Goal: Task Accomplishment & Management: Use online tool/utility

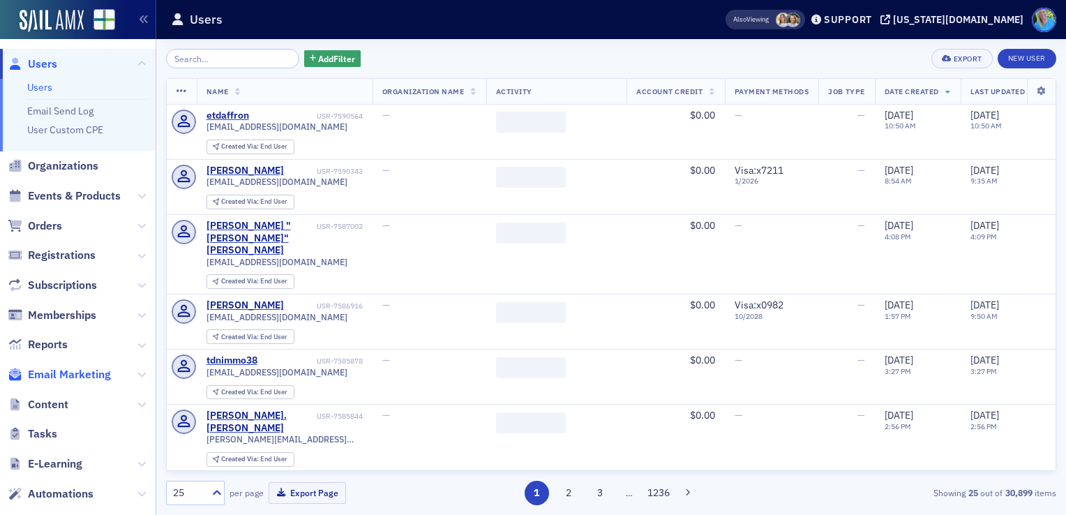
click at [94, 374] on span "Email Marketing" at bounding box center [69, 374] width 83 height 15
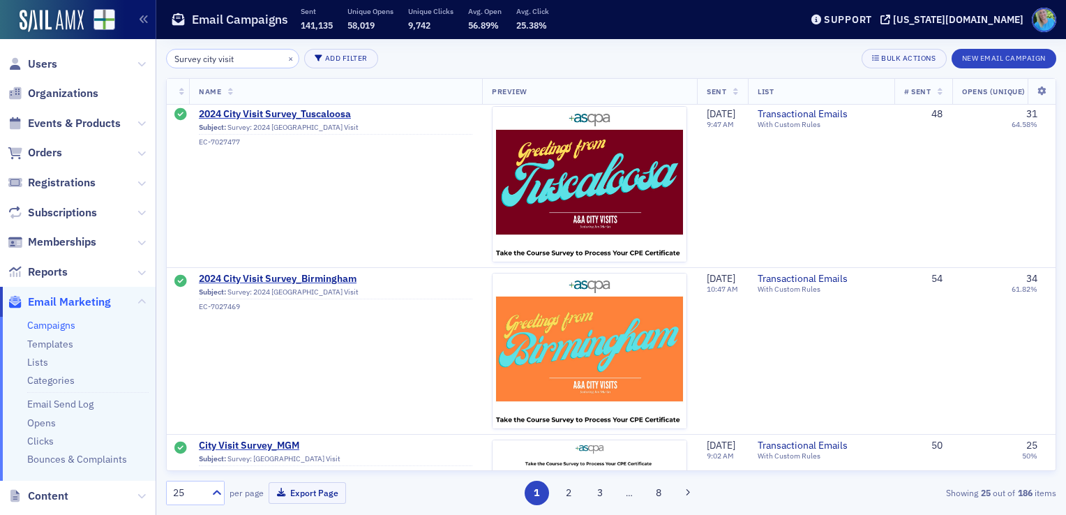
scroll to position [698, 0]
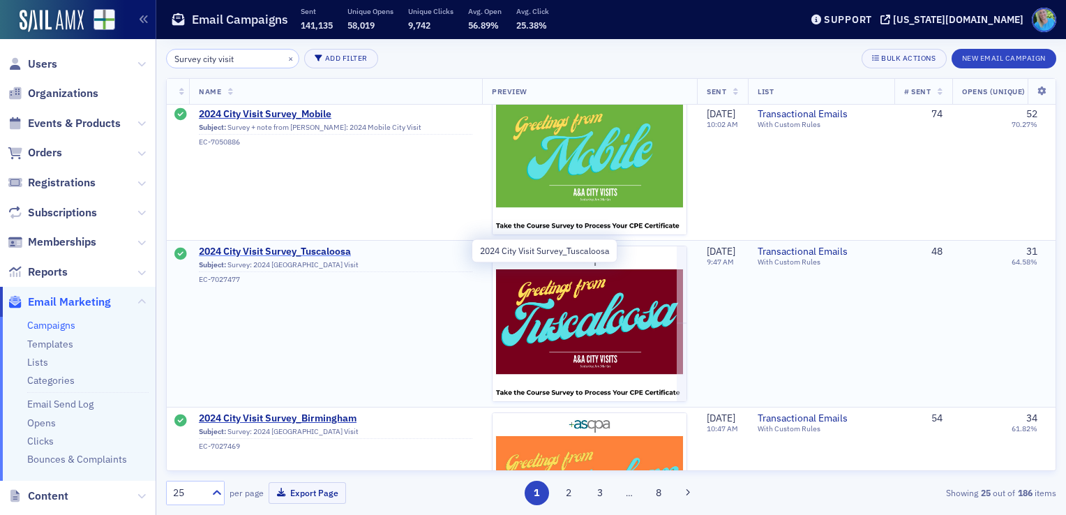
type input "Survey city visit"
click at [292, 248] on span "2024 City Visit Survey_Tuscaloosa" at bounding box center [336, 252] width 274 height 13
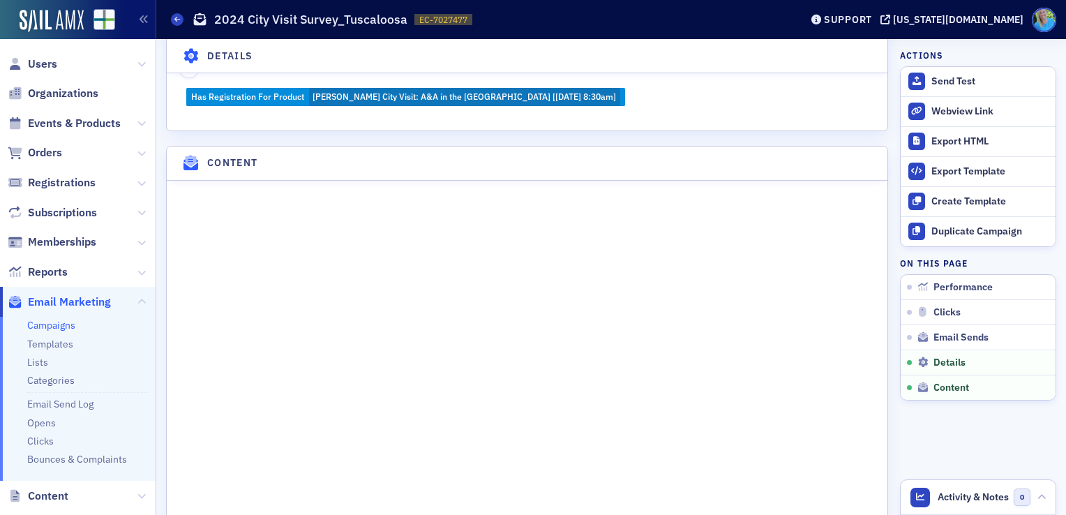
scroll to position [1814, 0]
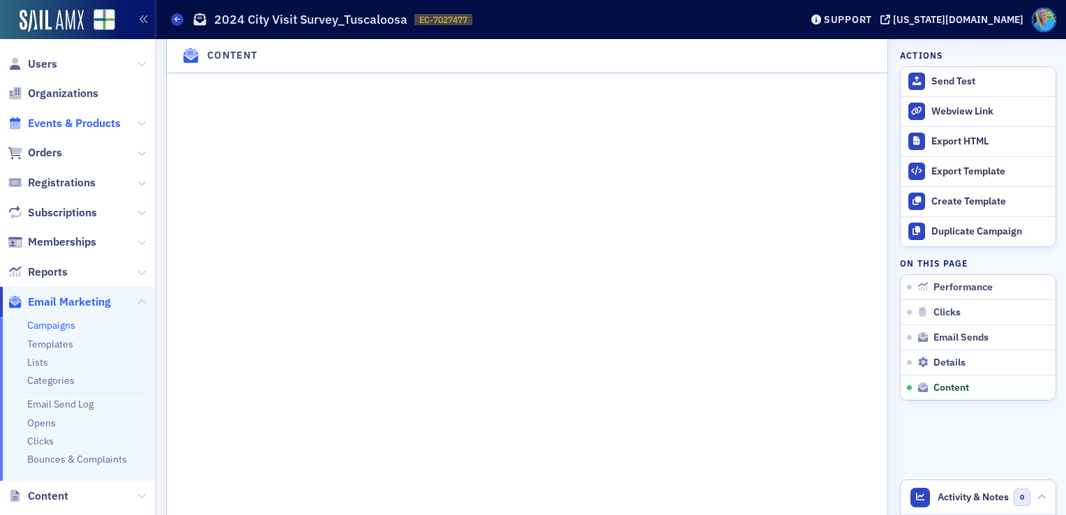
click at [53, 121] on span "Events & Products" at bounding box center [74, 123] width 93 height 15
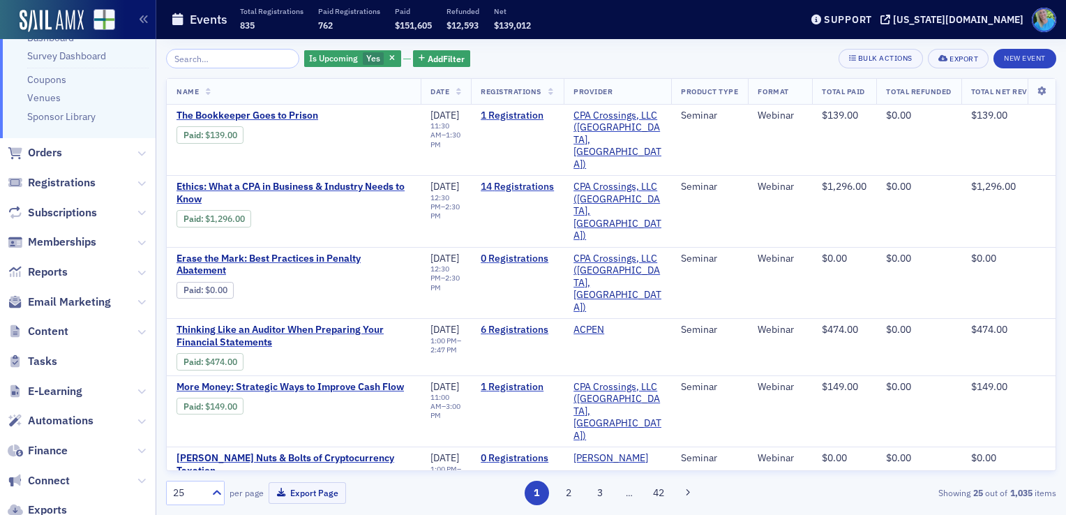
scroll to position [209, 0]
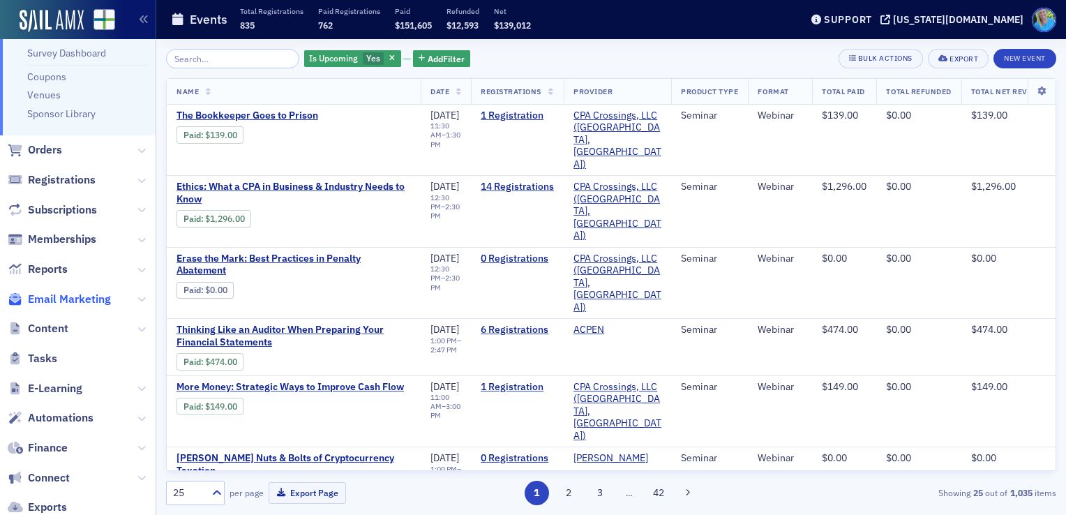
click at [78, 300] on span "Email Marketing" at bounding box center [69, 299] width 83 height 15
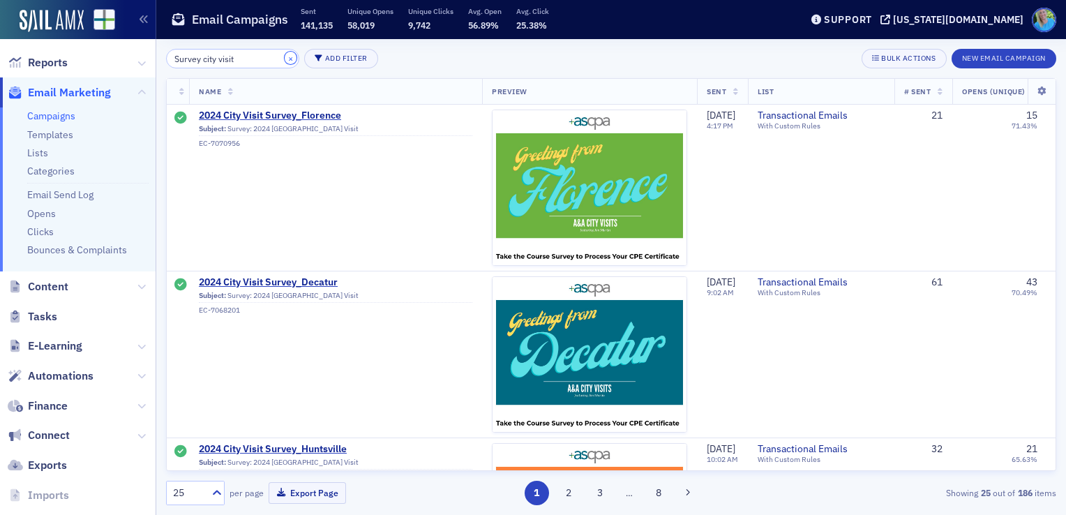
click at [285, 57] on button "×" at bounding box center [291, 58] width 13 height 13
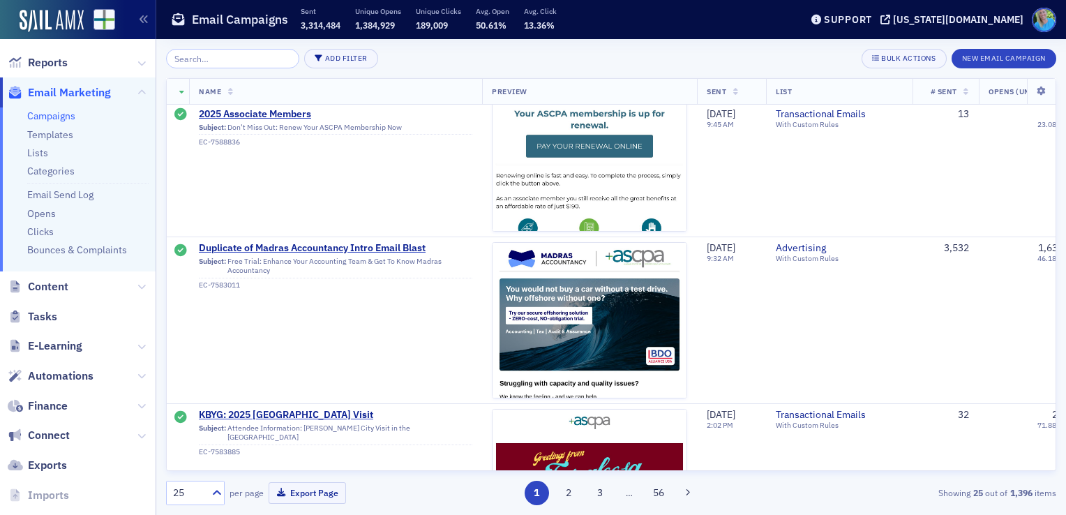
scroll to position [1745, 0]
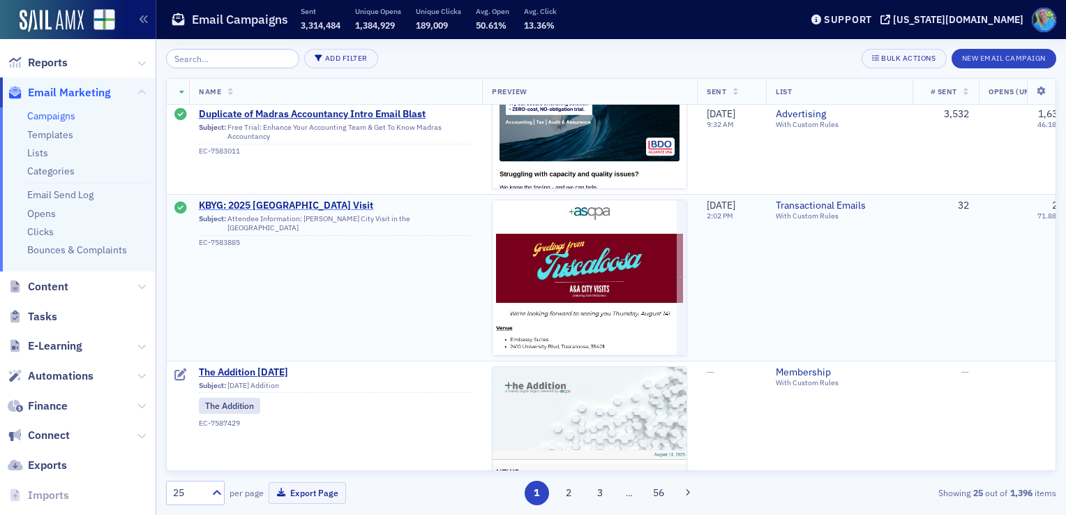
click at [271, 202] on span "KBYG: 2025 Tuscaloosa City Visit" at bounding box center [336, 206] width 274 height 13
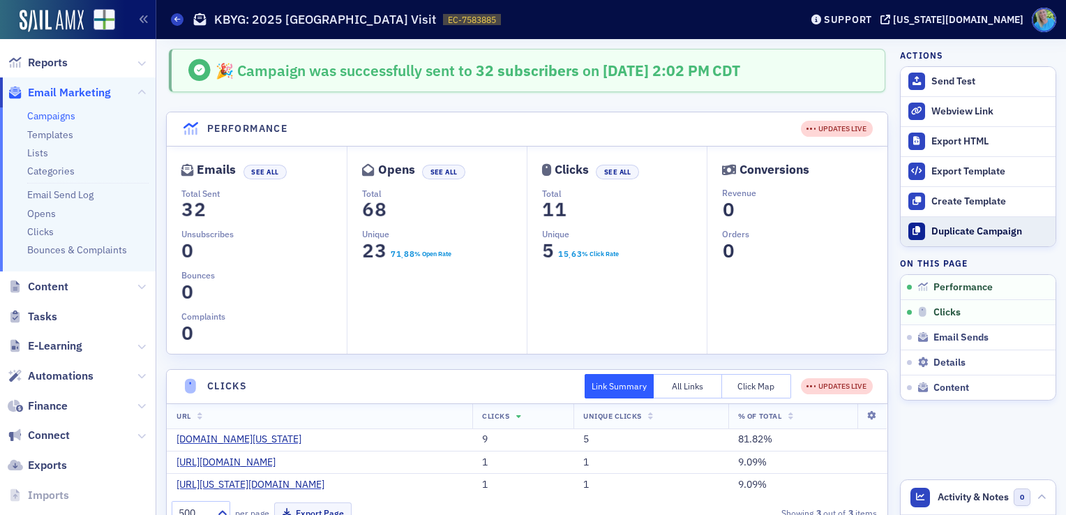
click at [939, 228] on div "Duplicate Campaign" at bounding box center [990, 231] width 117 height 13
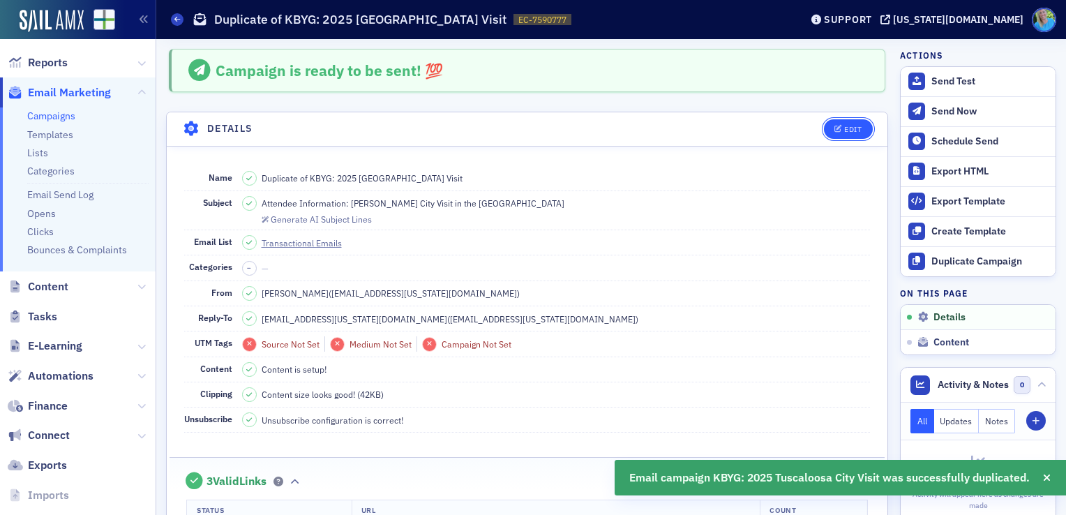
click at [835, 129] on icon "button" at bounding box center [839, 130] width 8 height 8
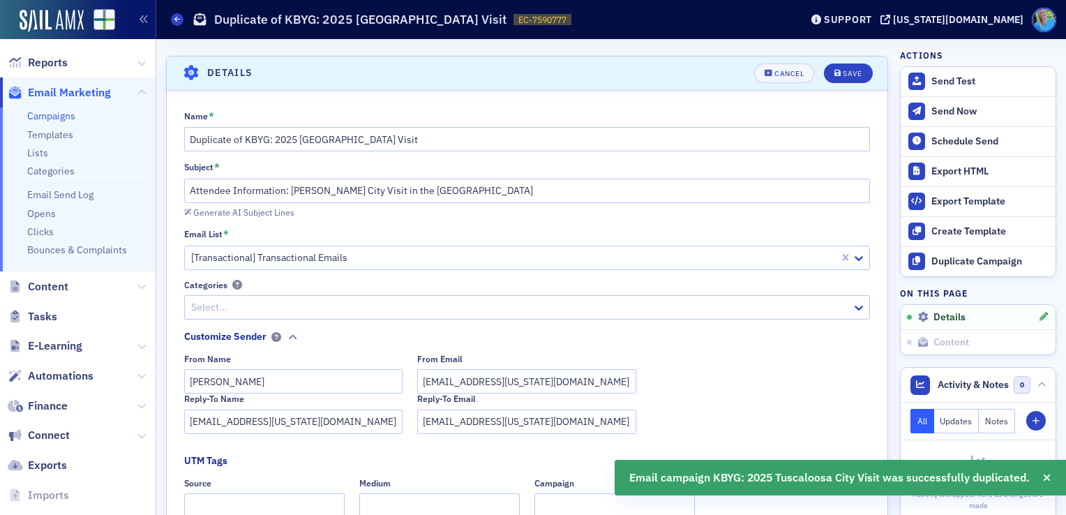
scroll to position [64, 0]
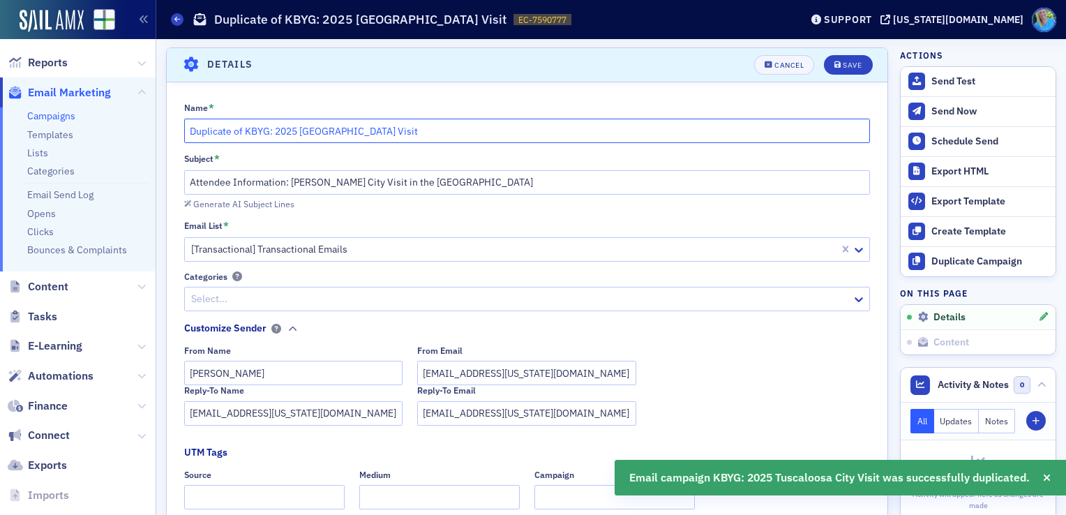
drag, startPoint x: 271, startPoint y: 130, endPoint x: 184, endPoint y: 126, distance: 87.3
click at [184, 126] on input "Duplicate of KBYG: 2025 Tuscaloosa City Visit" at bounding box center [527, 131] width 687 height 24
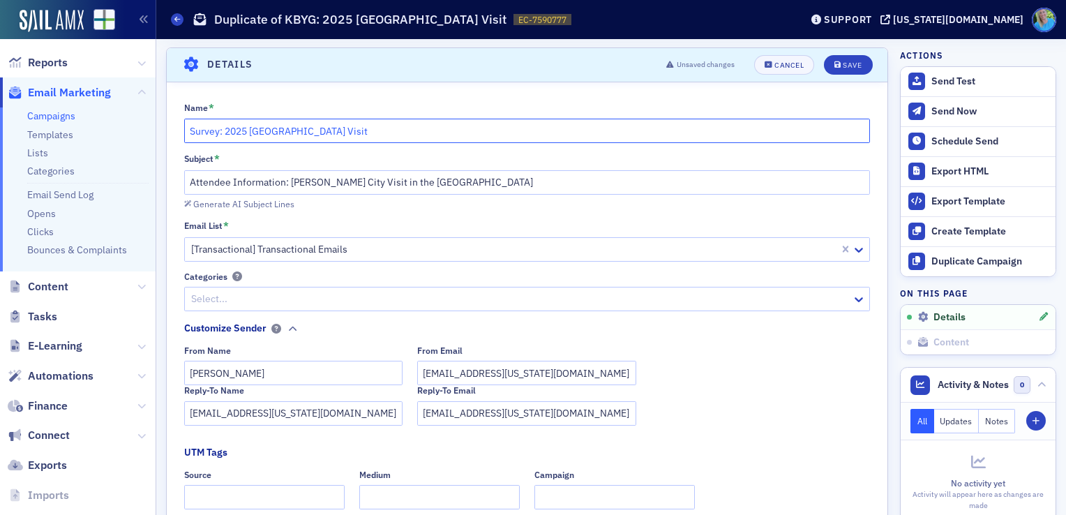
type input "Survey: 2025 Tuscaloosa City Visit"
drag, startPoint x: 333, startPoint y: 179, endPoint x: 184, endPoint y: 174, distance: 148.7
click at [184, 174] on input "Attendee Information: Jim Martin City Visit in the Queen City" at bounding box center [527, 182] width 687 height 24
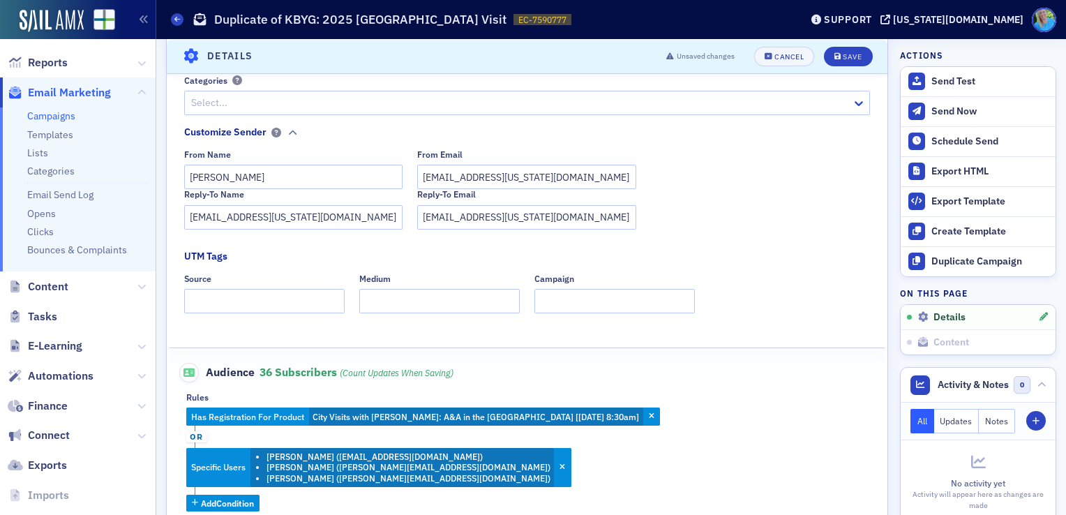
scroll to position [274, 0]
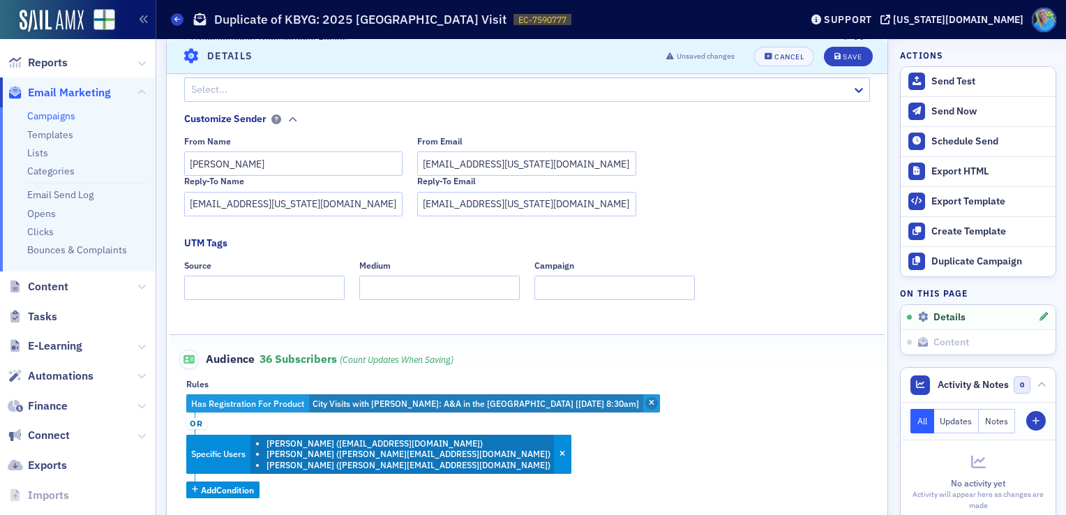
type input "Survey: City Visit in the Queen City"
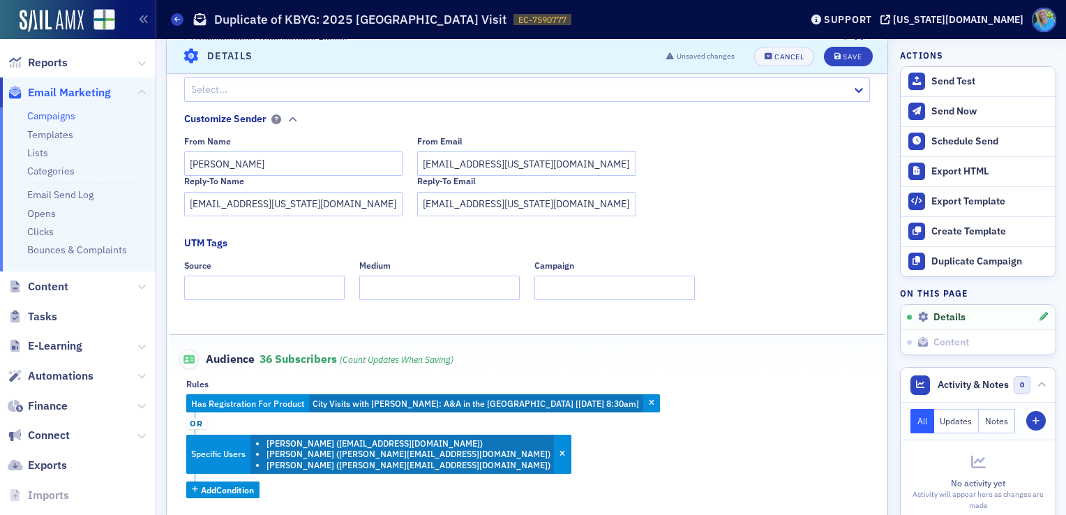
drag, startPoint x: 620, startPoint y: 399, endPoint x: 580, endPoint y: 443, distance: 59.8
click at [583, 442] on div "Has Registration For Product City Visits with Josh McGowan: A&A in the Queen Ci…" at bounding box center [527, 446] width 682 height 104
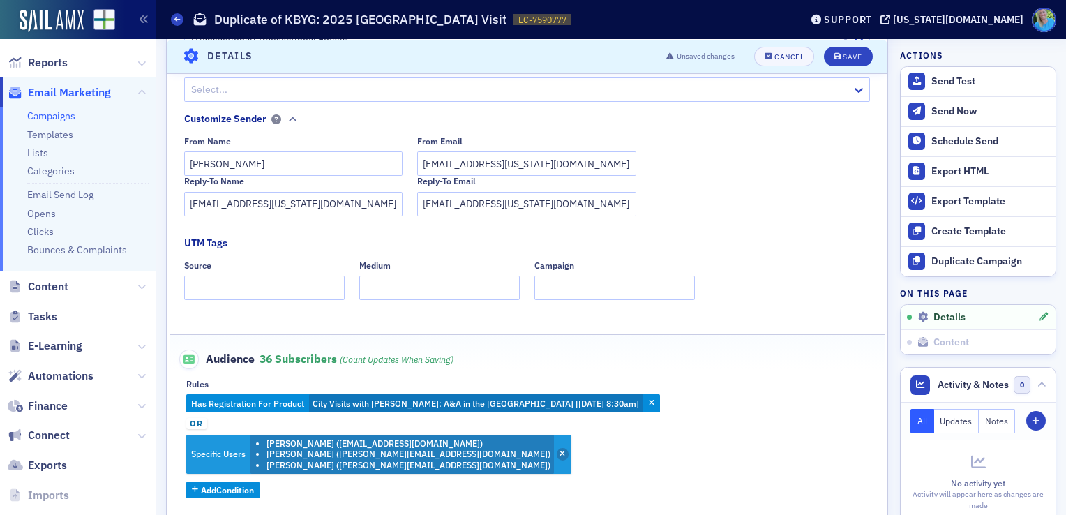
click at [560, 451] on icon "button" at bounding box center [563, 455] width 6 height 8
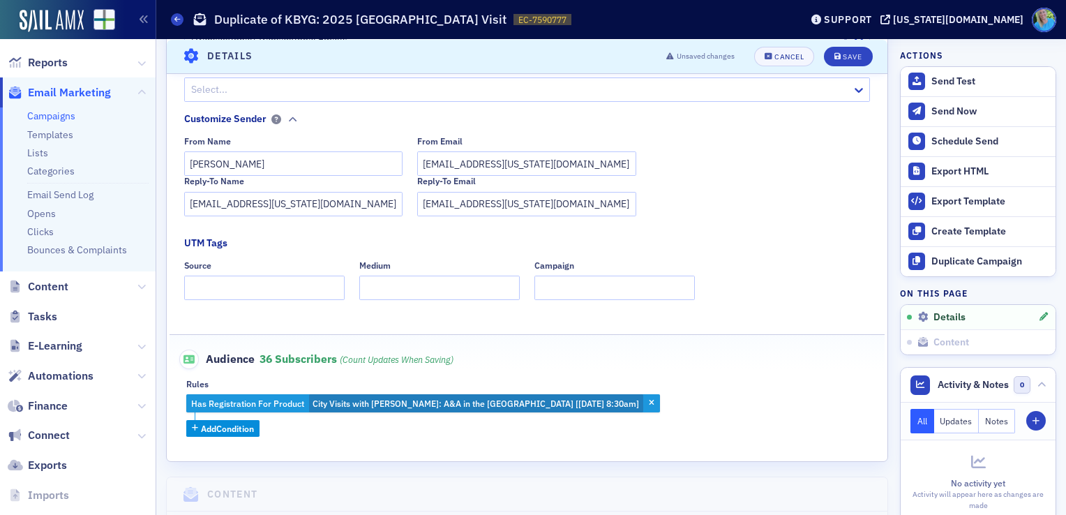
click at [557, 404] on span "City Visits with Josh McGowan: A&A in the Queen City [8/14/2025 8:30am]" at bounding box center [476, 403] width 327 height 11
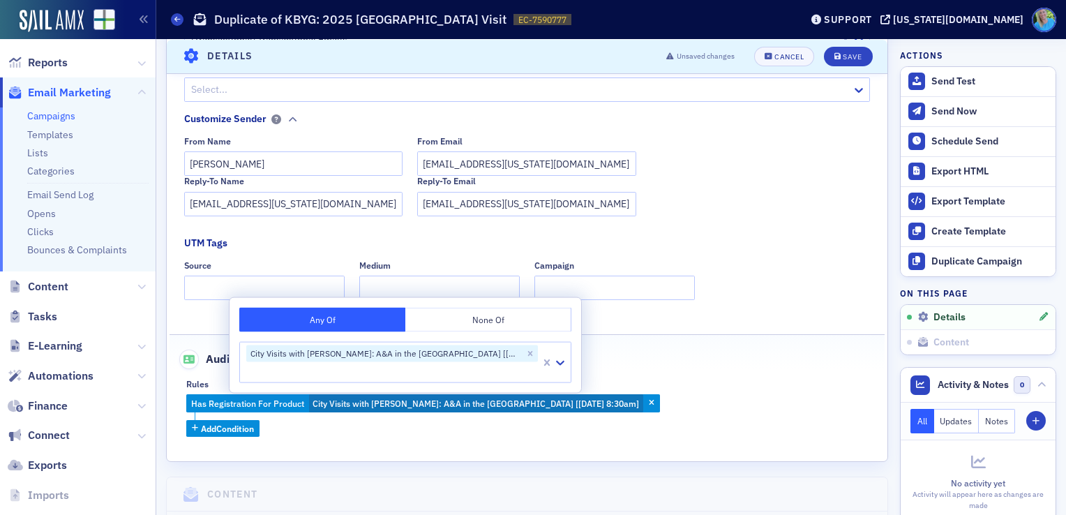
click at [695, 398] on div "Has Registration For Product City Visits with Josh McGowan: A&A in the Queen Ci…" at bounding box center [527, 415] width 682 height 43
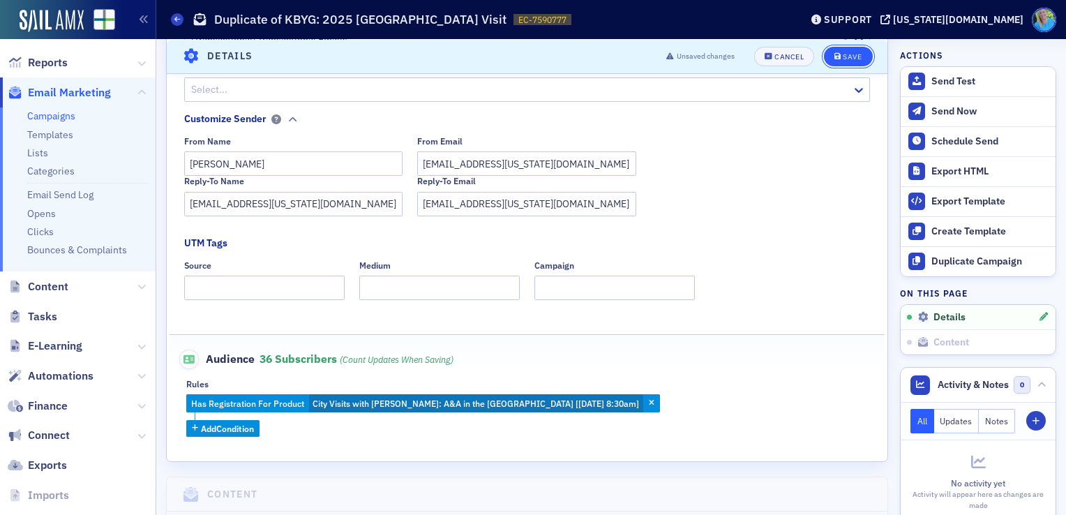
click at [843, 57] on div "Save" at bounding box center [852, 56] width 19 height 8
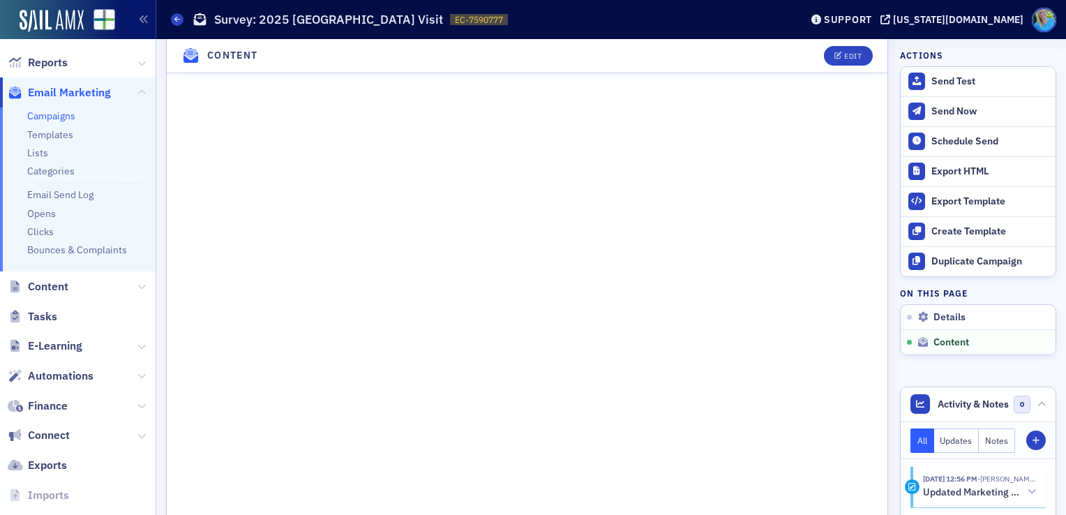
scroll to position [902, 0]
click at [832, 61] on button "Edit" at bounding box center [848, 56] width 48 height 20
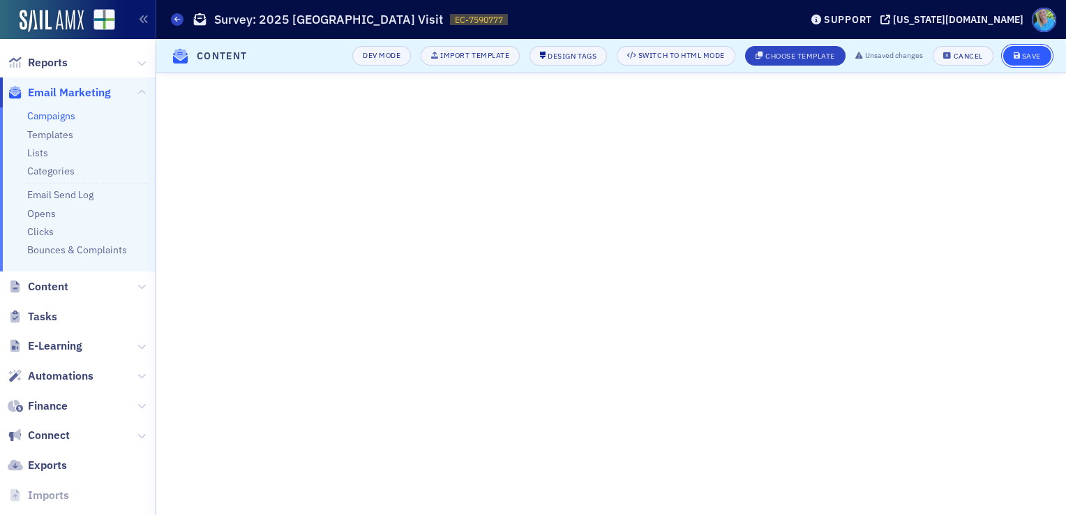
click at [1045, 60] on button "Save" at bounding box center [1028, 56] width 48 height 20
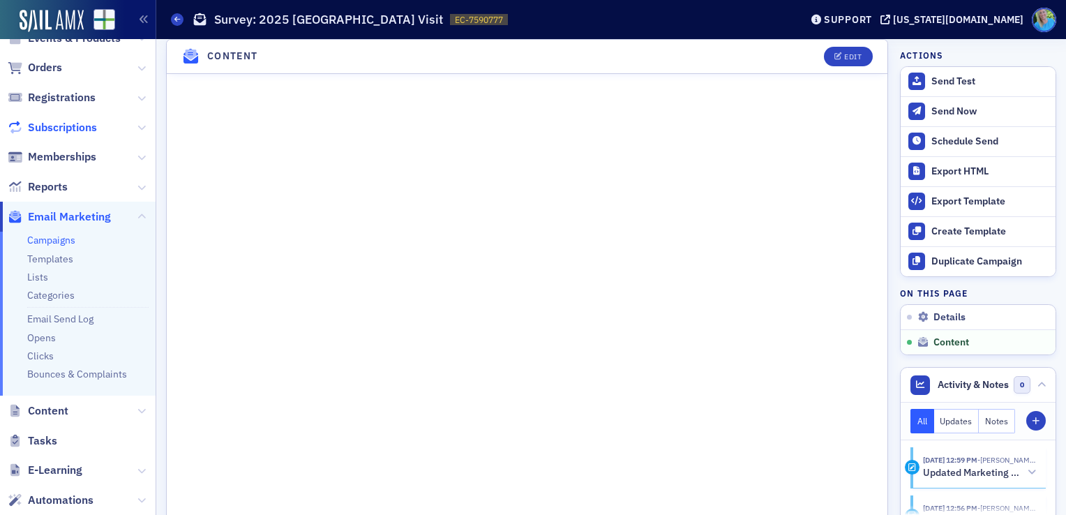
scroll to position [0, 0]
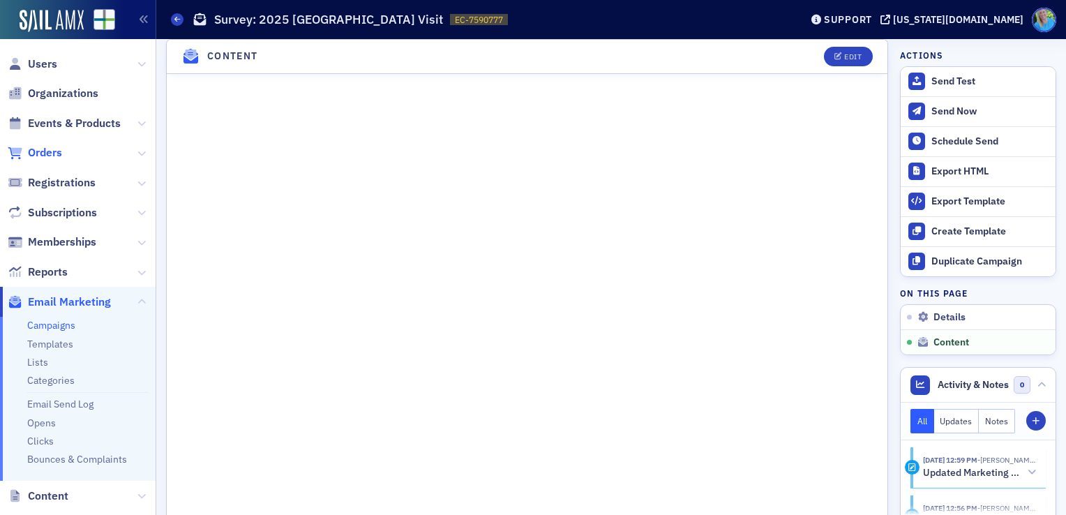
click at [43, 158] on span "Orders" at bounding box center [45, 152] width 34 height 15
